Goal: Check status: Check status

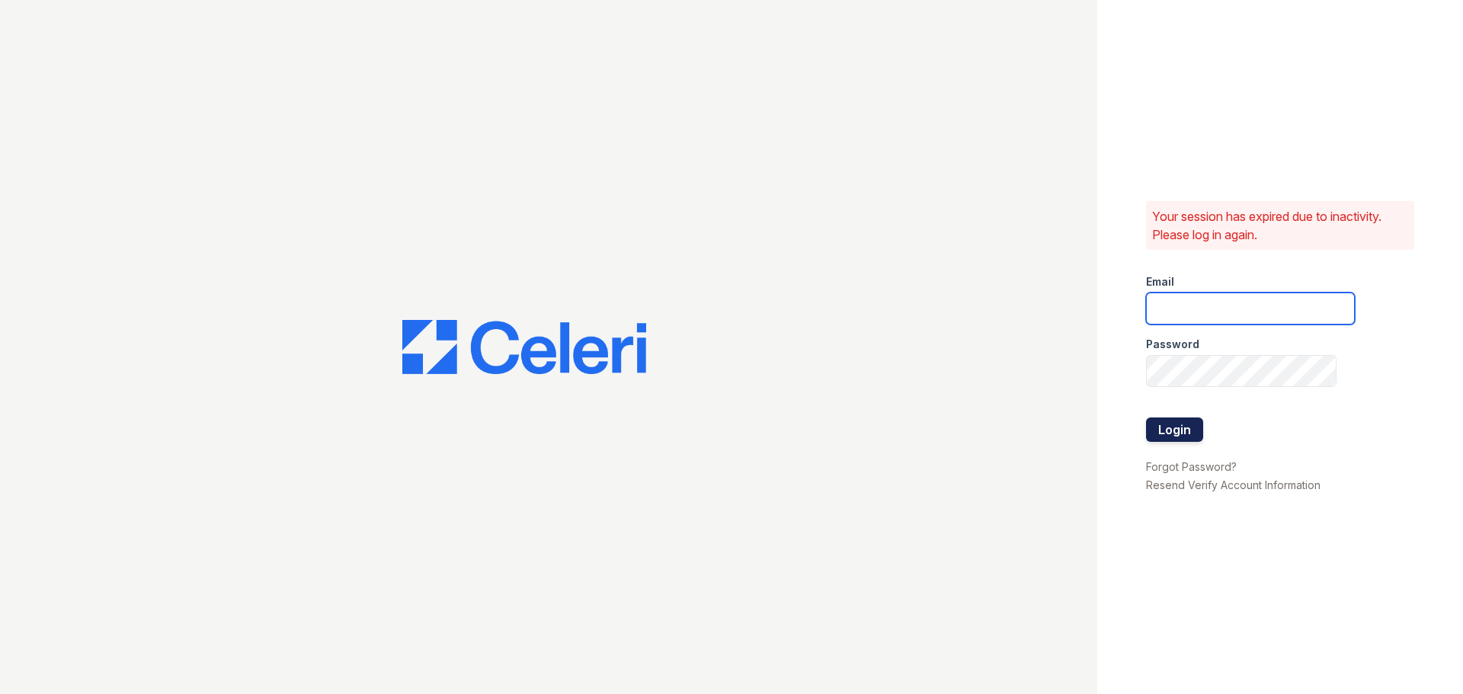
type input "33ninety.leasing2@ghancooper.com"
click at [1175, 436] on button "Login" at bounding box center [1174, 430] width 57 height 24
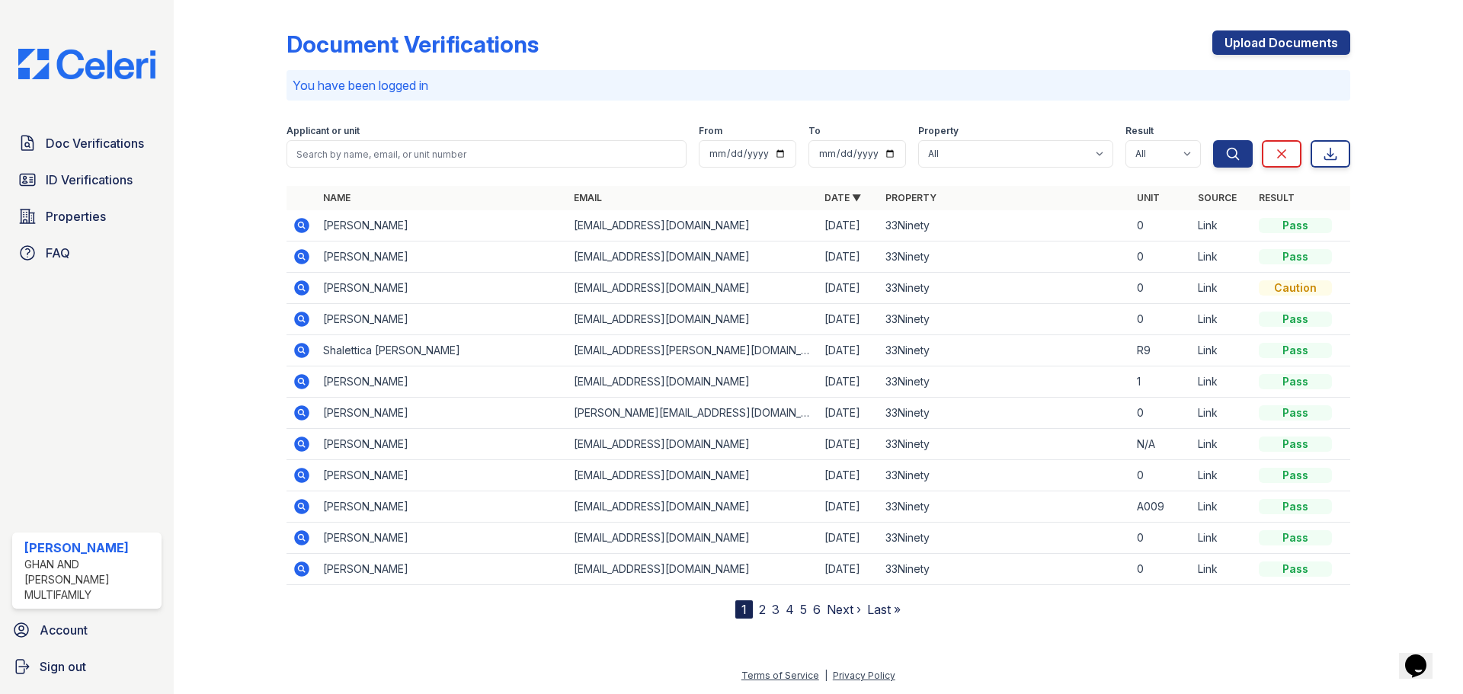
click at [303, 288] on icon at bounding box center [302, 288] width 18 height 18
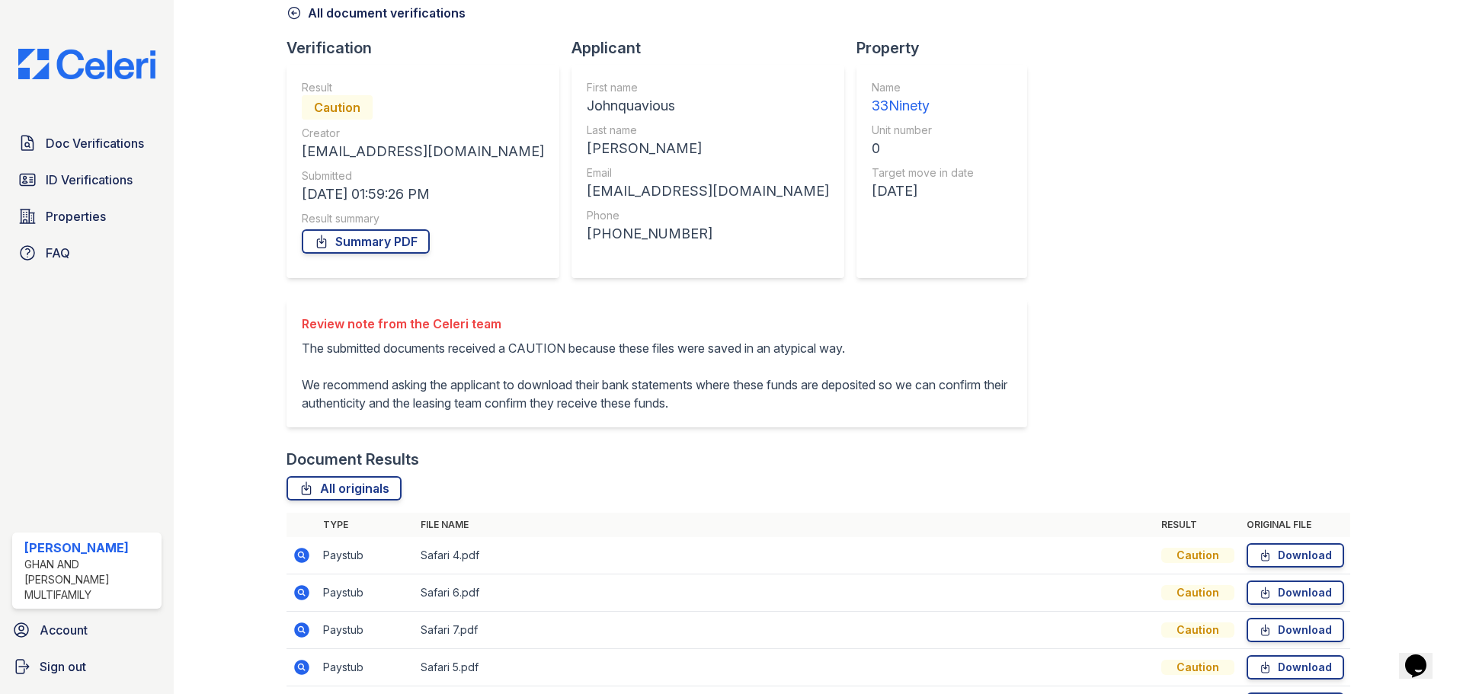
scroll to position [247, 0]
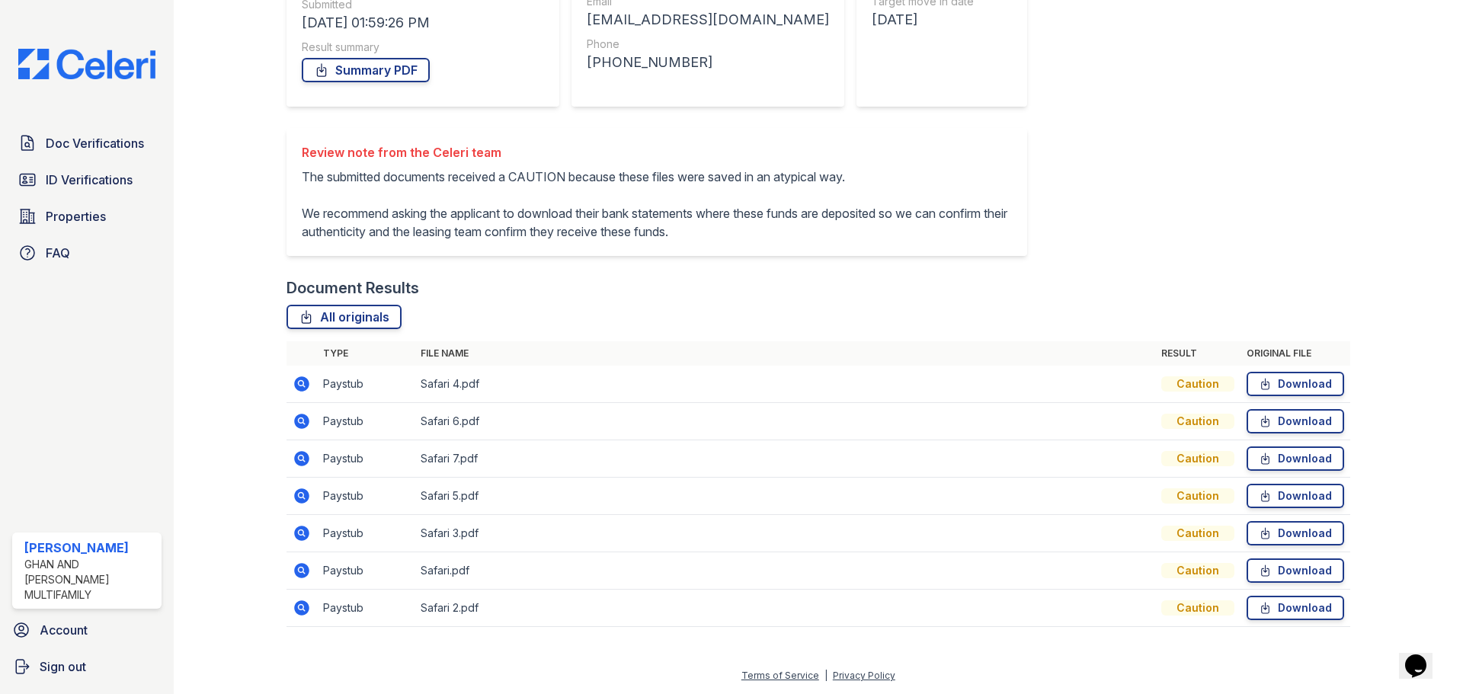
click at [296, 381] on icon at bounding box center [301, 383] width 15 height 15
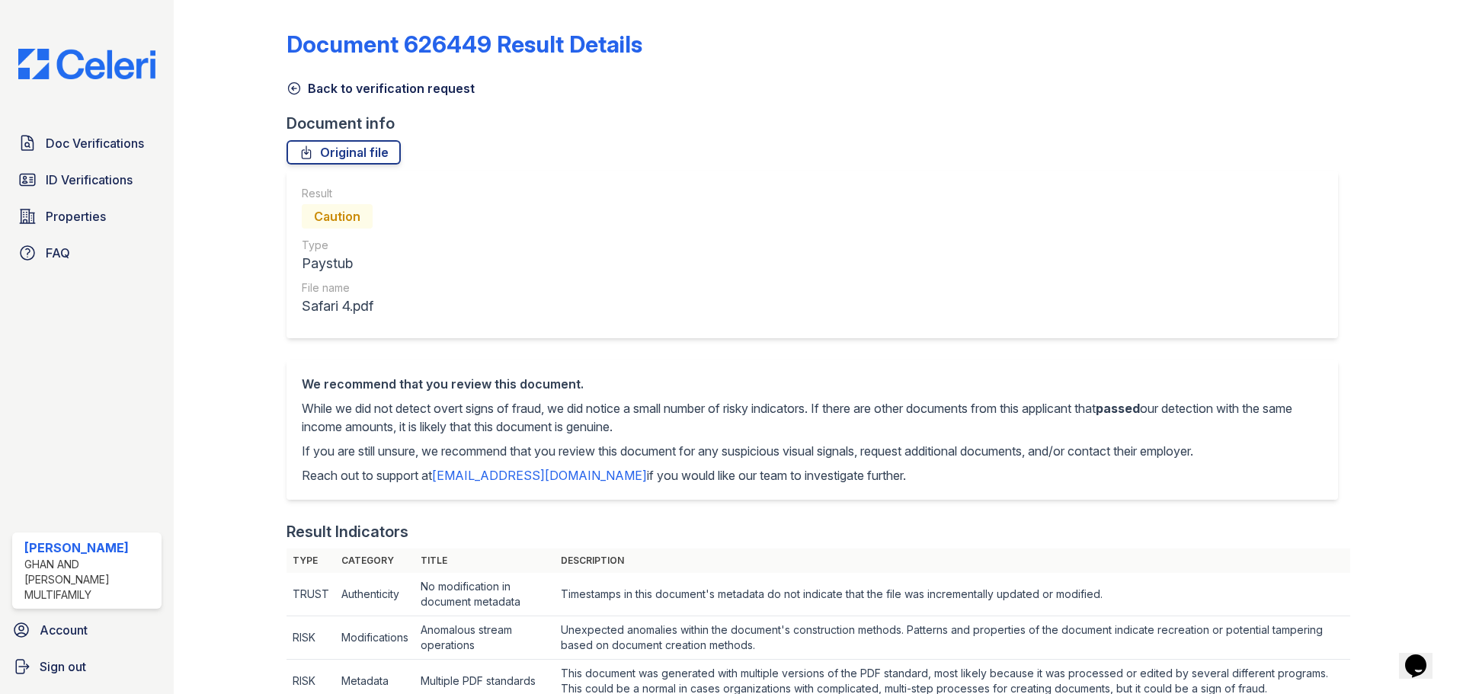
click at [295, 89] on icon at bounding box center [294, 88] width 15 height 15
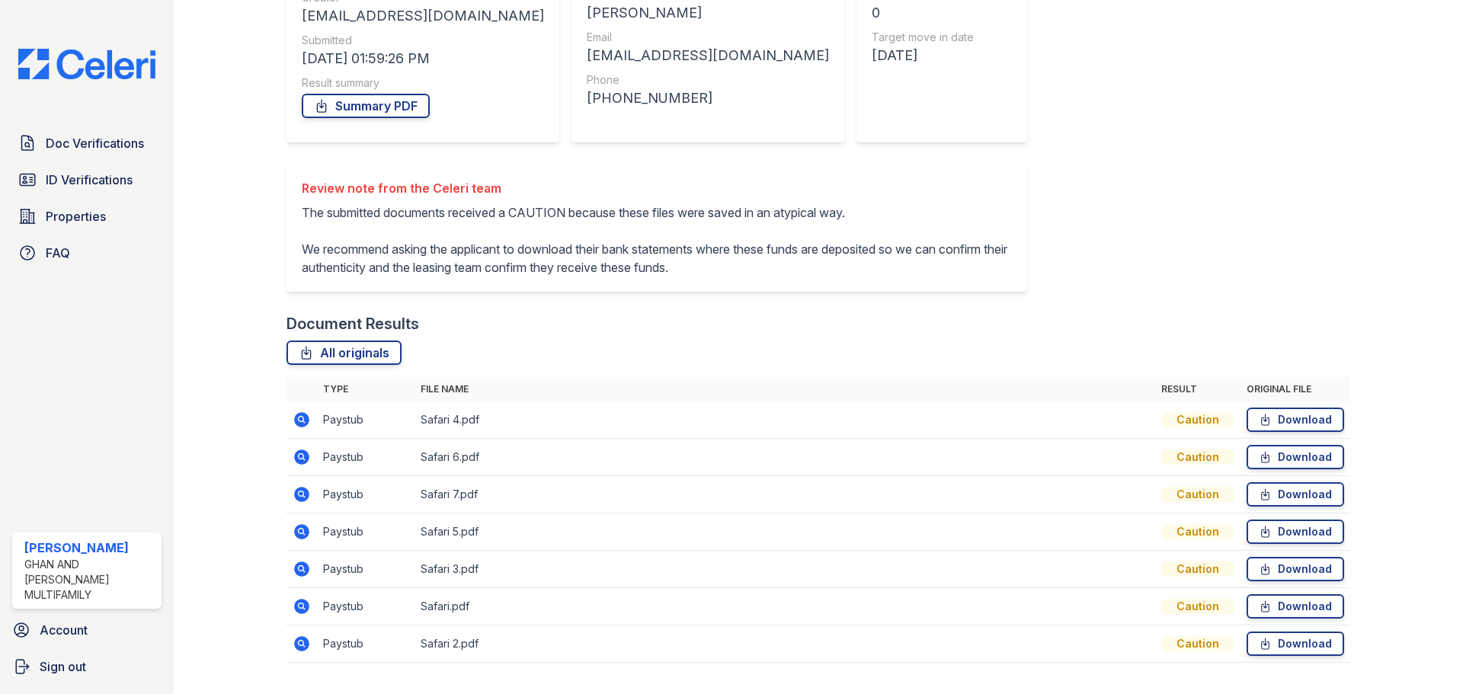
scroll to position [229, 0]
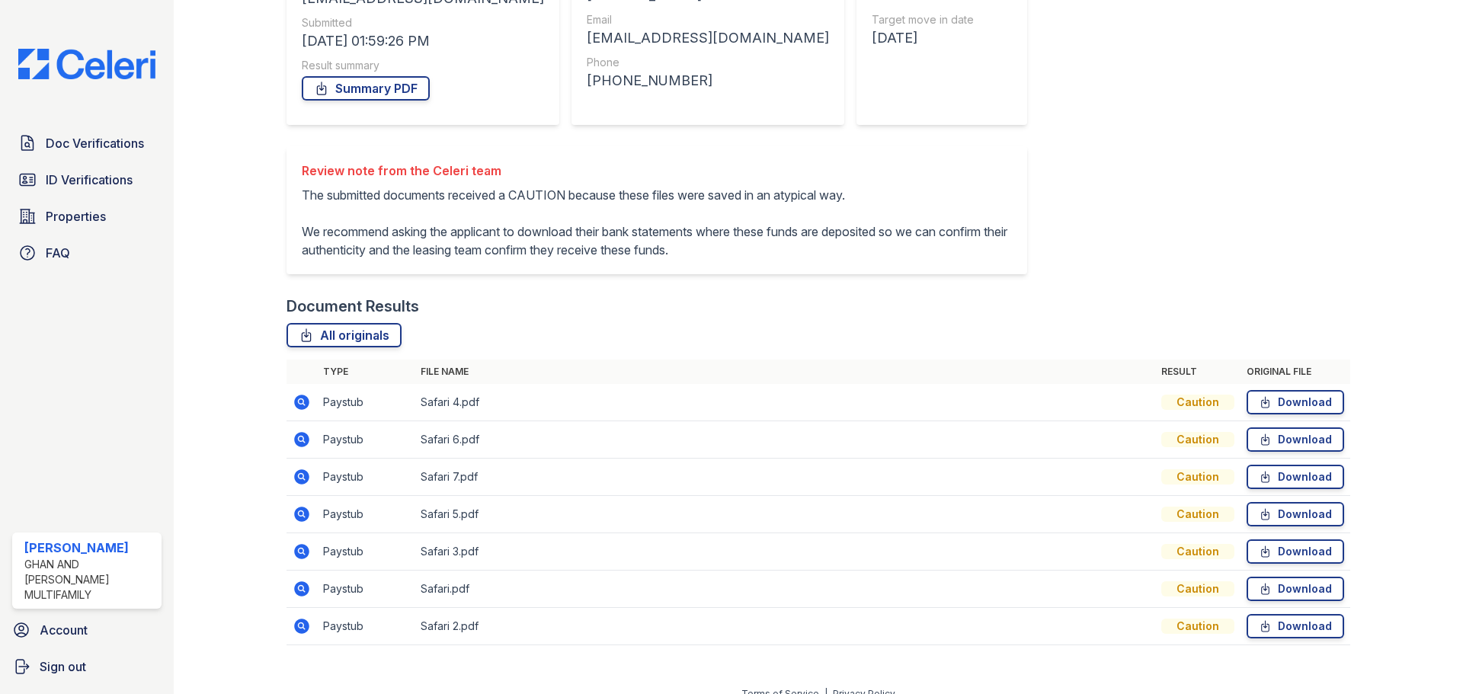
click at [301, 445] on icon at bounding box center [301, 439] width 15 height 15
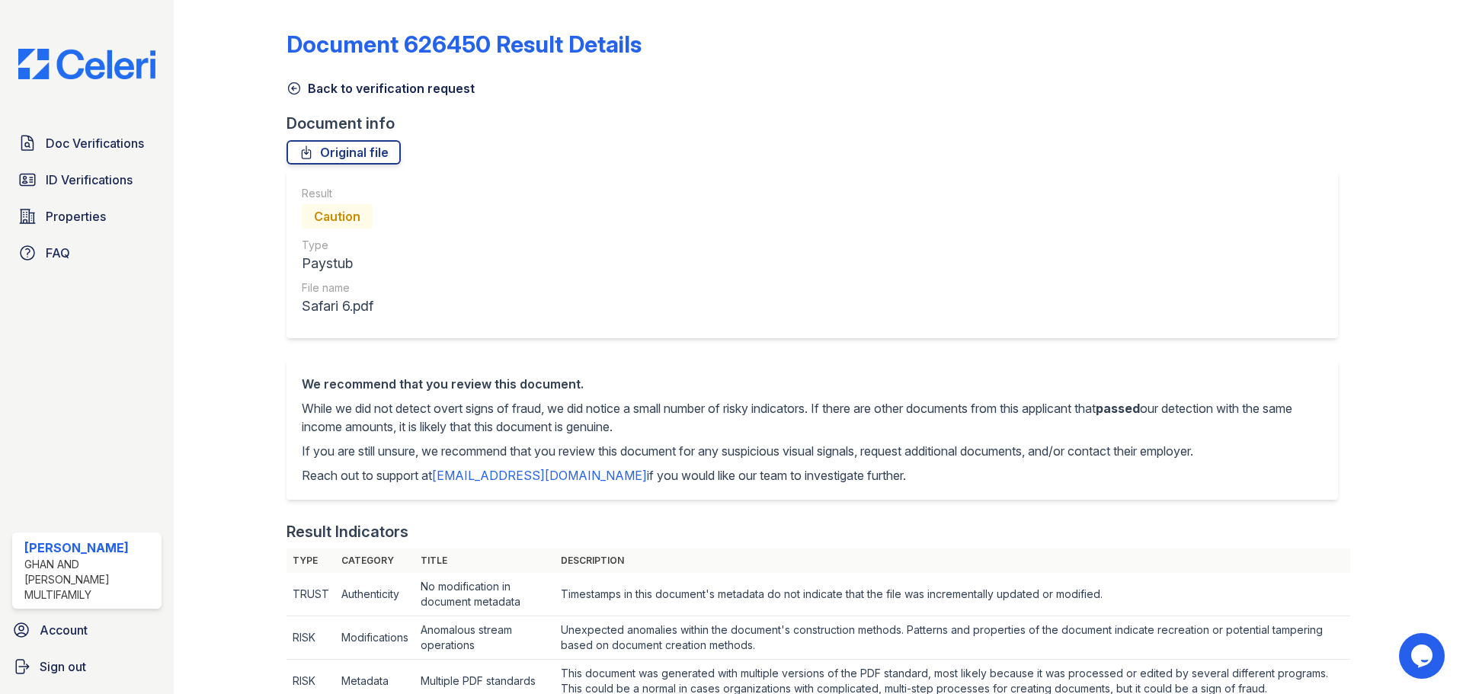
click at [291, 93] on icon at bounding box center [294, 88] width 15 height 15
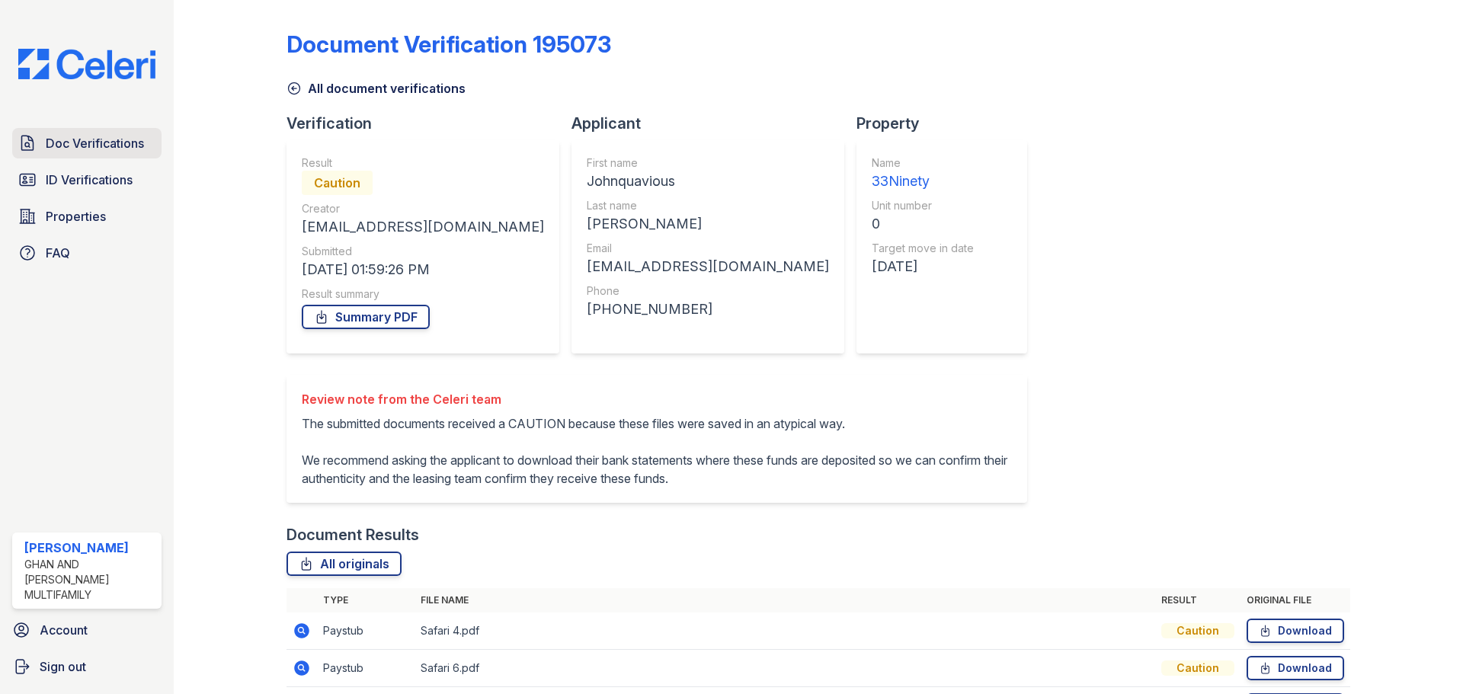
click at [69, 145] on span "Doc Verifications" at bounding box center [95, 143] width 98 height 18
